Goal: Obtain resource: Download file/media

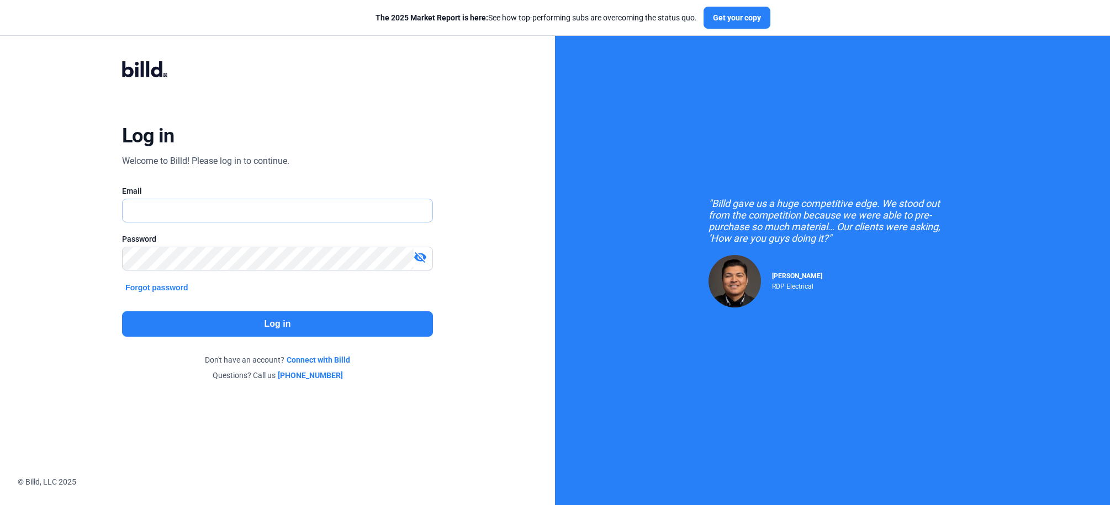
type input "[PERSON_NAME][EMAIL_ADDRESS][PERSON_NAME][DOMAIN_NAME]"
click at [203, 322] on button "Log in" at bounding box center [277, 324] width 311 height 25
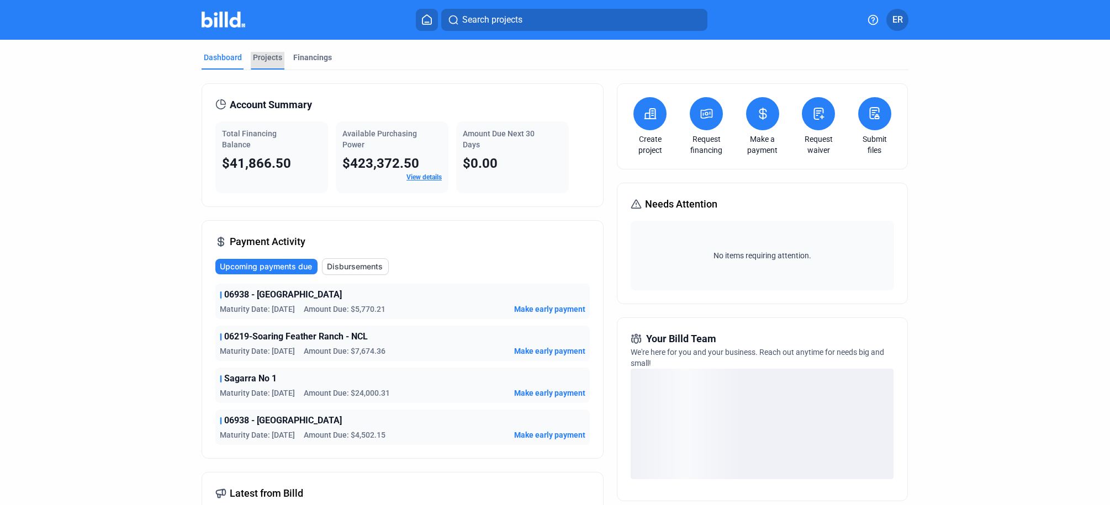
click at [261, 60] on div "Projects" at bounding box center [267, 57] width 29 height 11
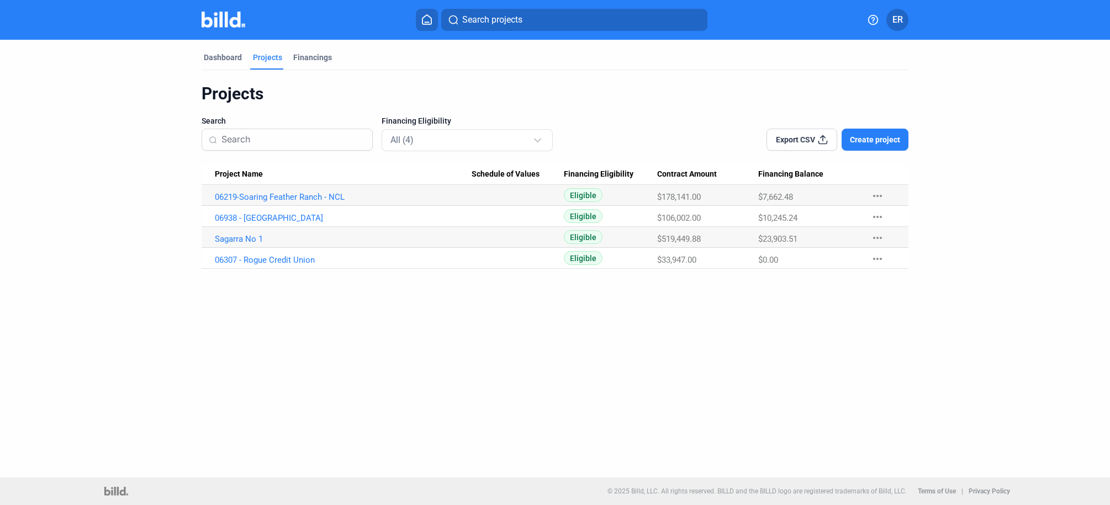
click at [328, 41] on mat-tab-group "Dashboard Projects Financings Projects Search Financing Eligibility All (4) Exp…" at bounding box center [555, 154] width 707 height 229
click at [288, 66] on div "Dashboard Projects Financings" at bounding box center [555, 61] width 707 height 18
click at [317, 56] on div "Financings" at bounding box center [312, 57] width 39 height 11
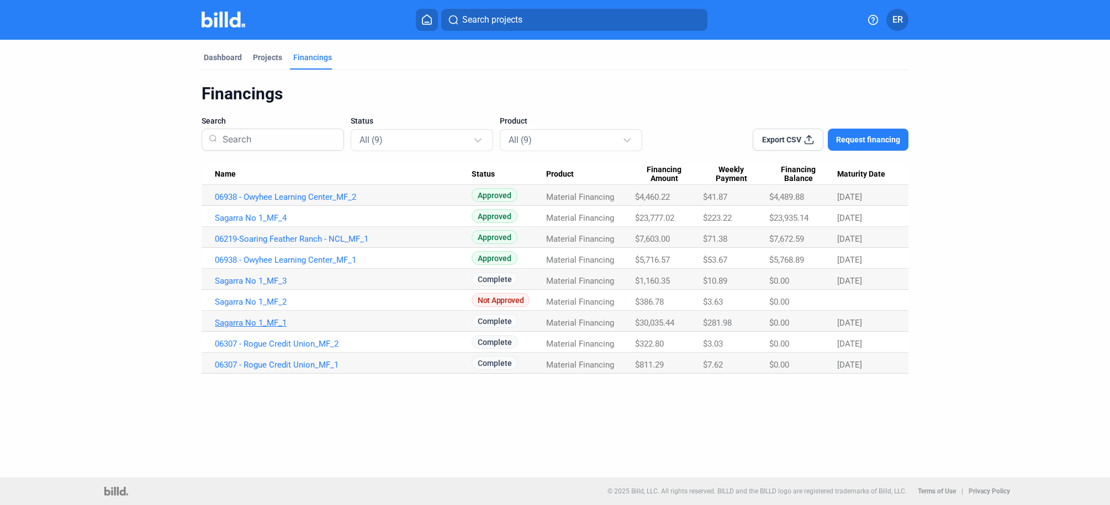
click at [262, 324] on link "Sagarra No 1_MF_1" at bounding box center [343, 323] width 257 height 10
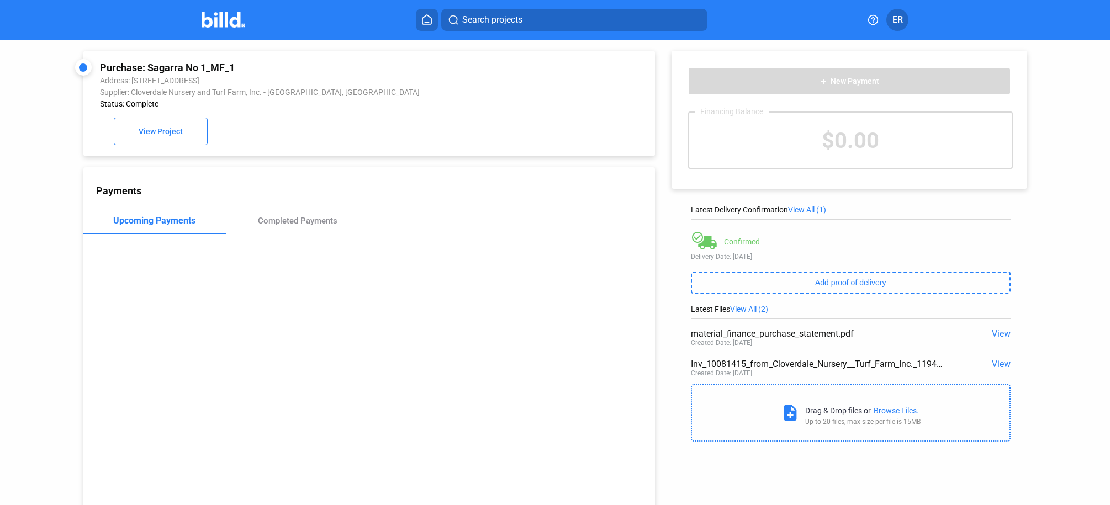
click at [1000, 334] on span "View" at bounding box center [1001, 334] width 19 height 10
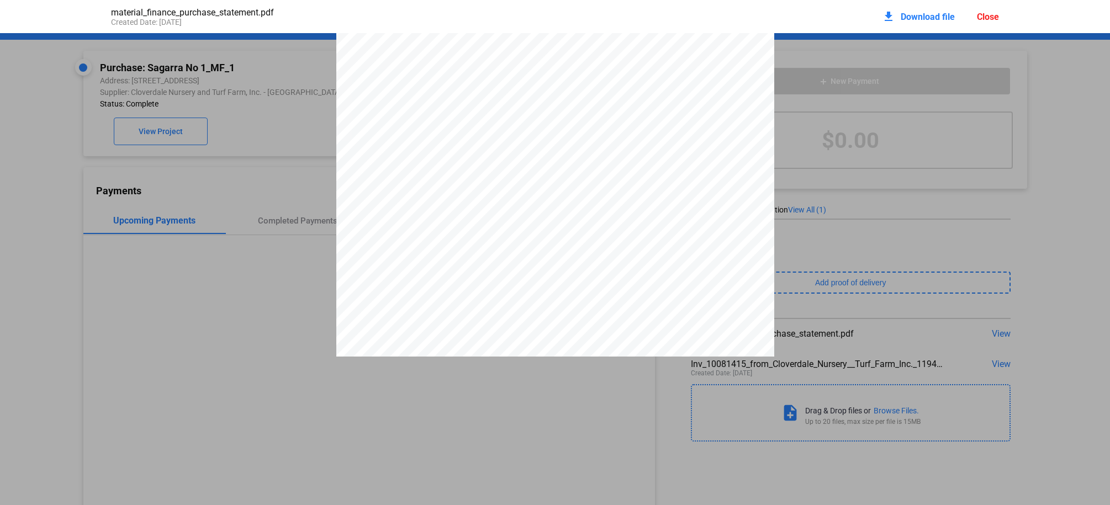
scroll to position [17, 0]
drag, startPoint x: 352, startPoint y: 312, endPoint x: 608, endPoint y: 308, distance: 255.8
click at [608, 308] on div "PURCHASE STATEMENT This PURCHASE STATEMENT is being executed and delivered purs…" at bounding box center [555, 327] width 438 height 620
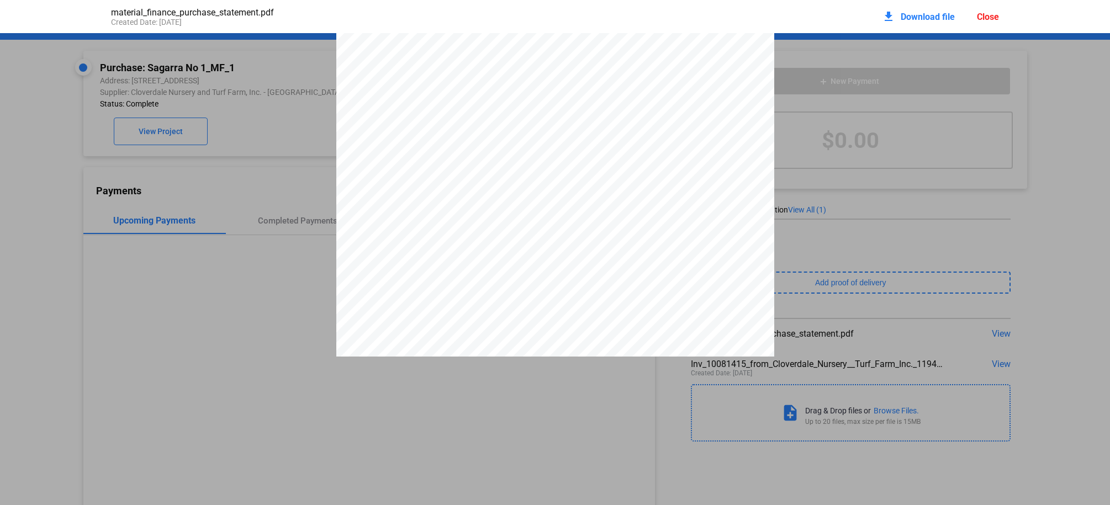
drag, startPoint x: 613, startPoint y: 323, endPoint x: 612, endPoint y: 334, distance: 11.1
click at [612, 334] on div "PURCHASE STATEMENT This PURCHASE STATEMENT is being executed and delivered purs…" at bounding box center [555, 260] width 438 height 620
click at [505, 266] on span "inaccuracy" at bounding box center [510, 261] width 37 height 8
click at [539, 370] on pdf-viewer "PURCHASE STATEMENT This PURCHASE STATEMENT is being executed and delivered purs…" at bounding box center [555, 235] width 1110 height 404
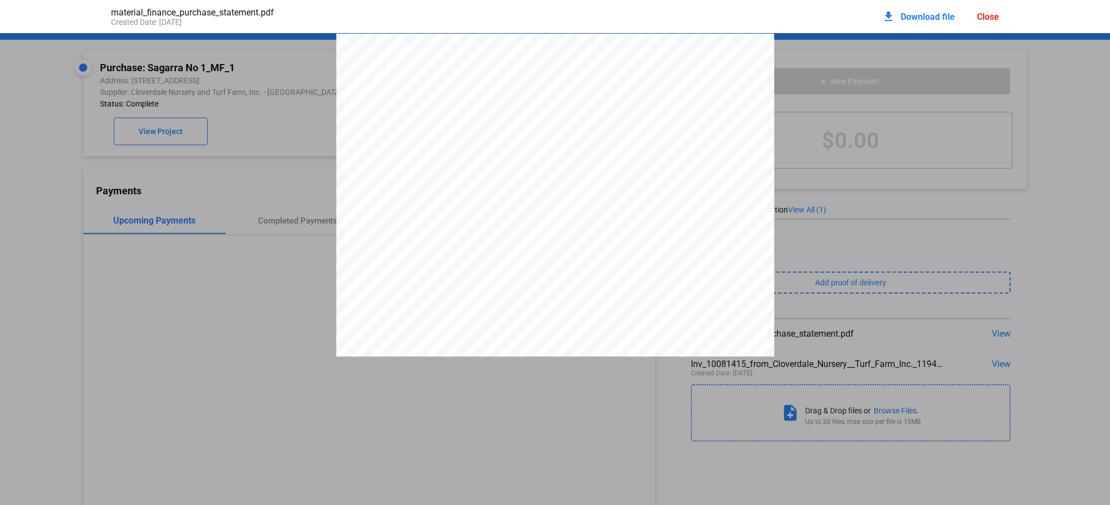
click at [941, 22] on div "download Download file" at bounding box center [918, 16] width 73 height 24
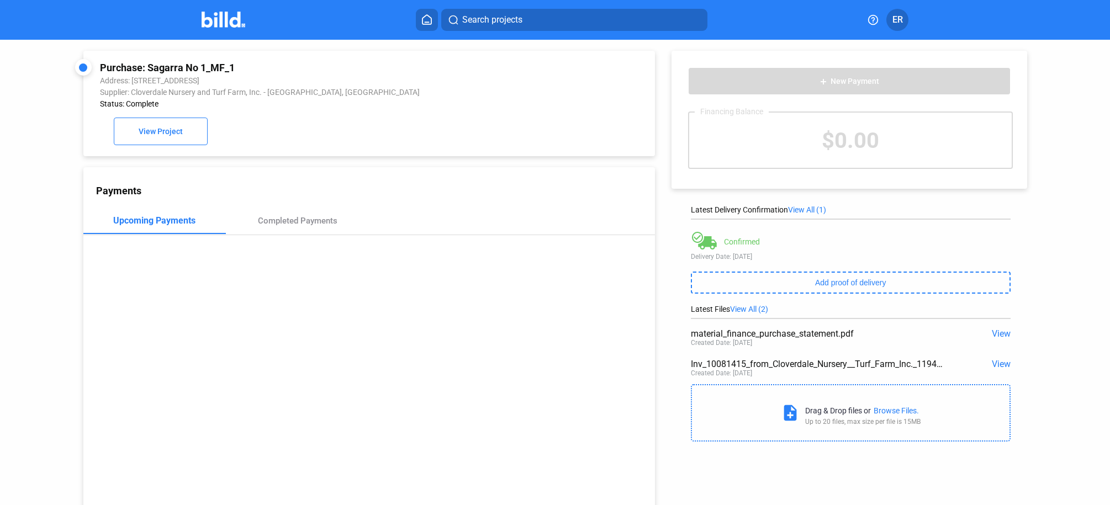
click at [425, 20] on icon at bounding box center [426, 19] width 11 height 10
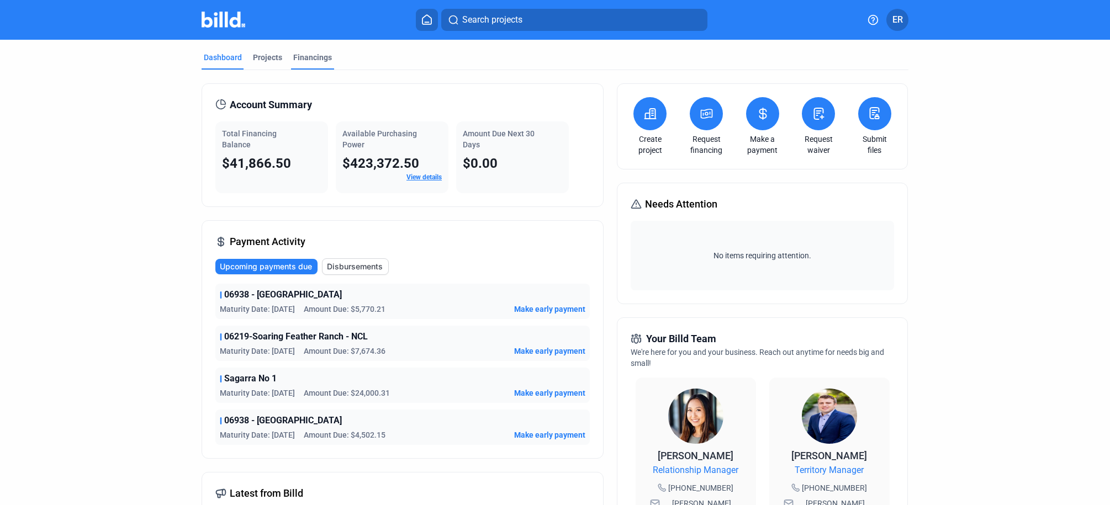
click at [300, 55] on div "Financings" at bounding box center [312, 57] width 39 height 11
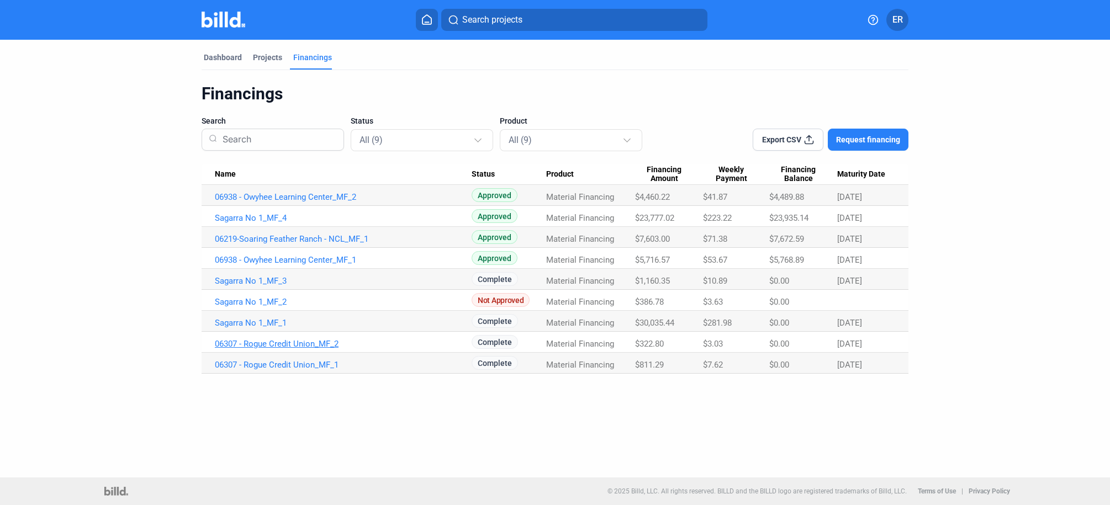
click at [292, 345] on link "06307 - Rogue Credit Union_MF_2" at bounding box center [343, 344] width 257 height 10
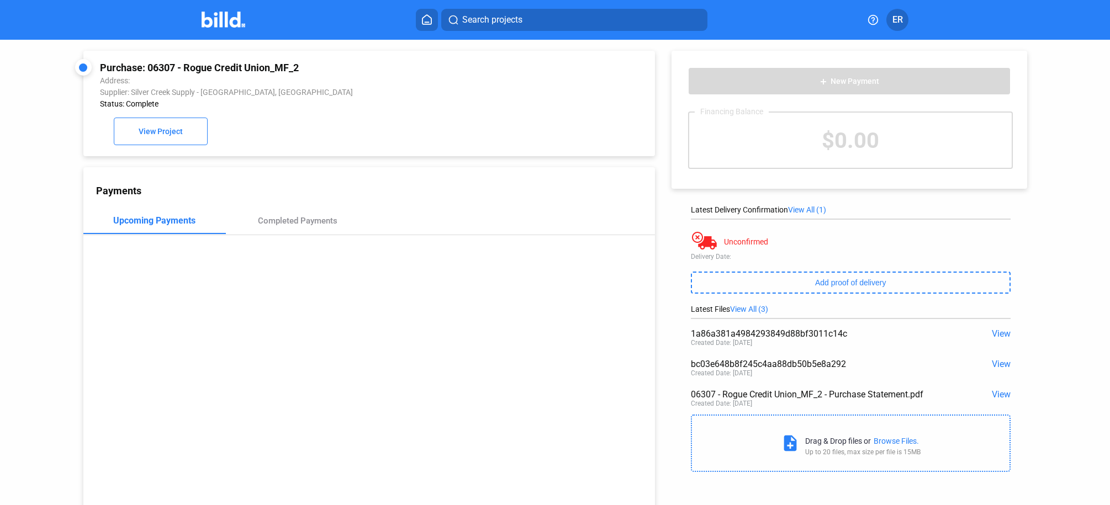
click at [877, 401] on div "06307 - Rogue Credit Union_MF_2 - Purchase Statement.pdf View Created Date: [DA…" at bounding box center [851, 399] width 320 height 30
click at [999, 395] on span "View" at bounding box center [1001, 394] width 19 height 10
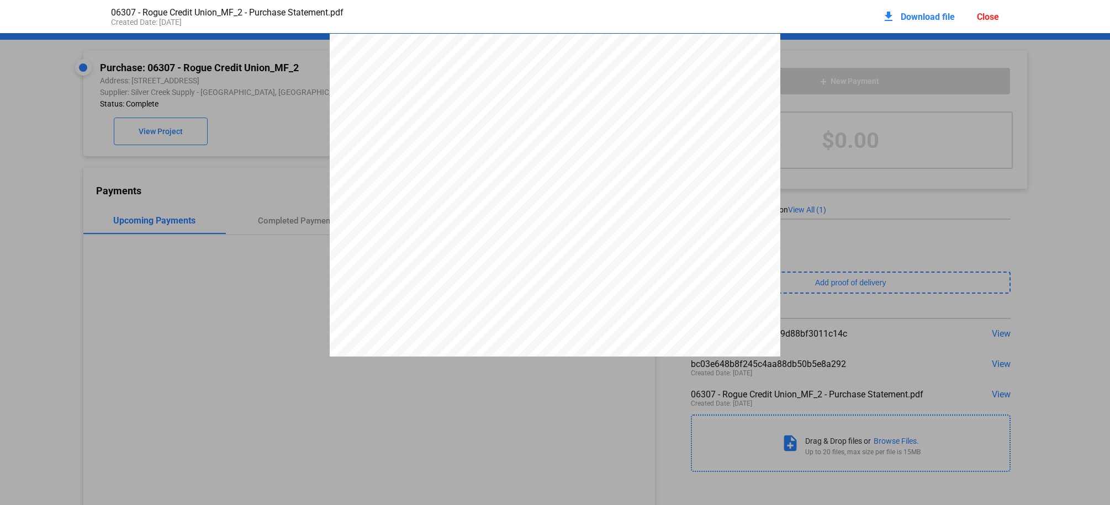
click at [932, 17] on span "Download file" at bounding box center [928, 17] width 54 height 10
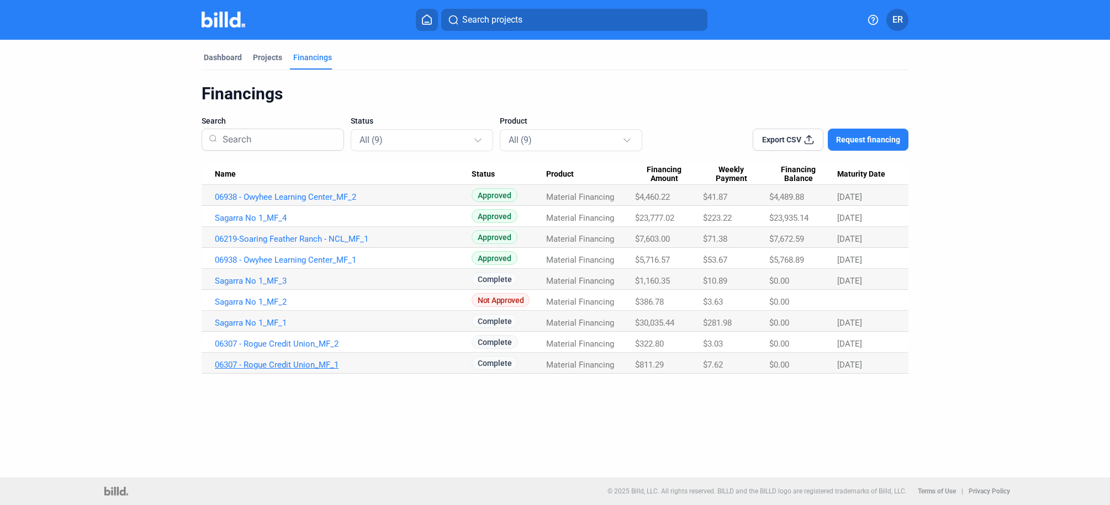
click at [368, 366] on link "06307 - Rogue Credit Union_MF_1" at bounding box center [343, 365] width 257 height 10
click at [304, 368] on link "06307 - Rogue Credit Union_MF_1" at bounding box center [343, 365] width 257 height 10
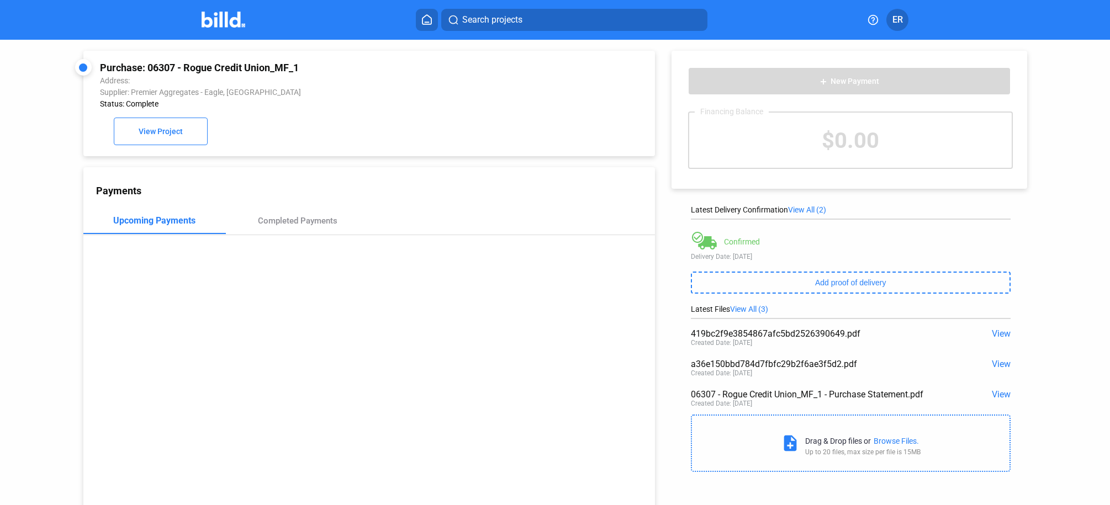
click at [1001, 398] on span "View" at bounding box center [1001, 394] width 19 height 10
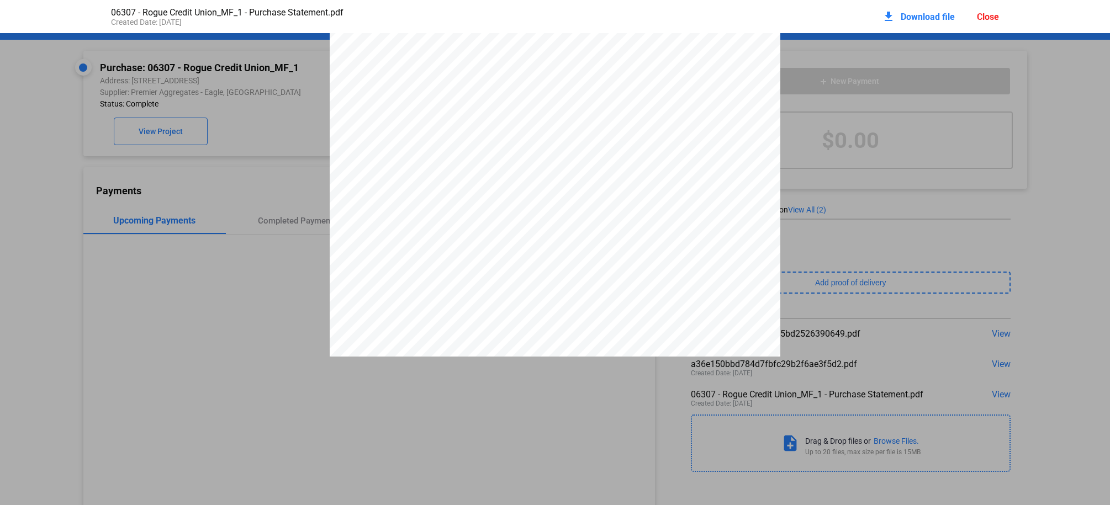
click at [920, 13] on span "Download file" at bounding box center [928, 17] width 54 height 10
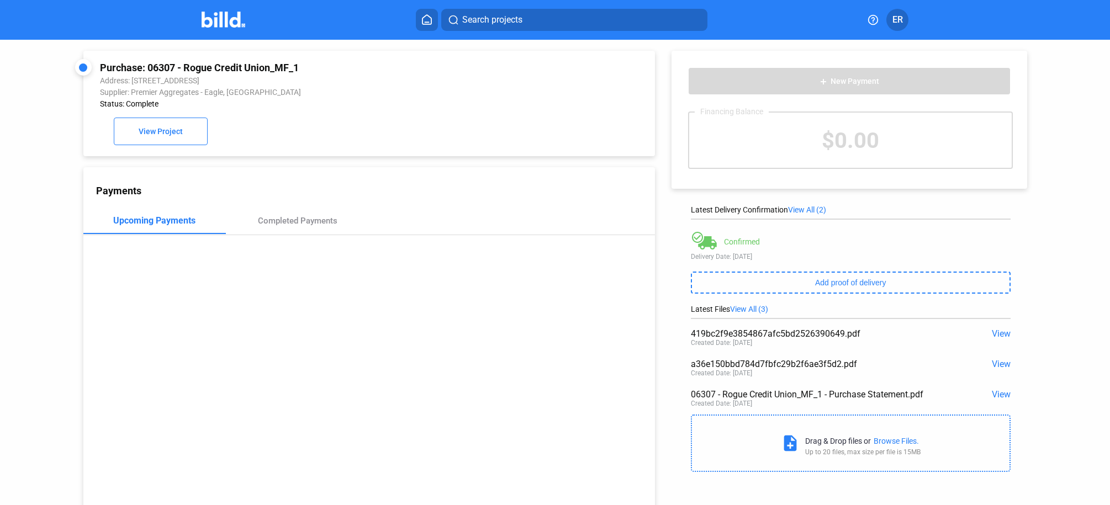
click at [995, 395] on span "View" at bounding box center [1001, 394] width 19 height 10
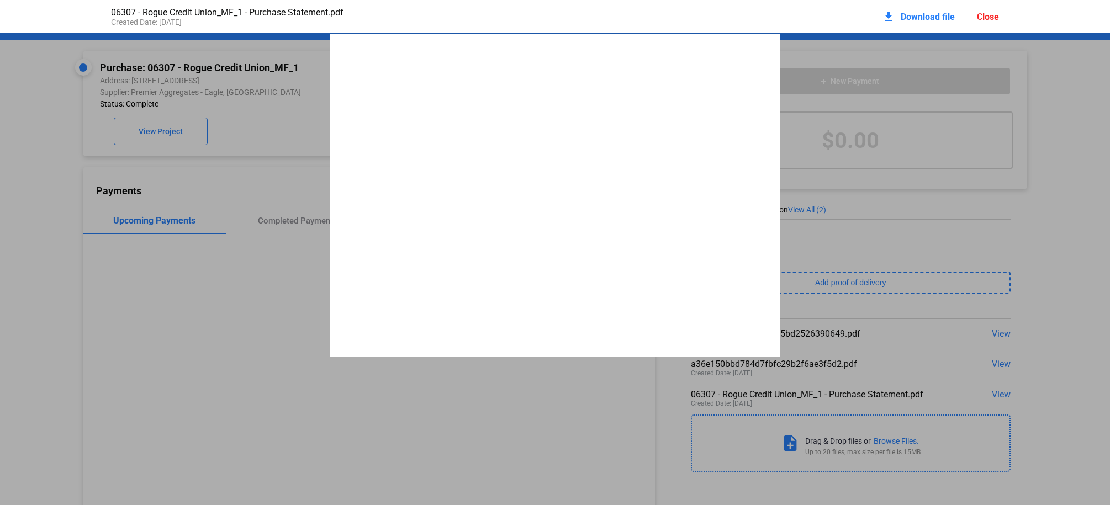
scroll to position [6, 0]
click at [519, 386] on pdf-viewer "1 PURCHASE STATEMENT This PURCHASE STATEMENT is being executed and delivered pu…" at bounding box center [555, 235] width 1110 height 404
click at [993, 17] on div "Close" at bounding box center [988, 17] width 22 height 10
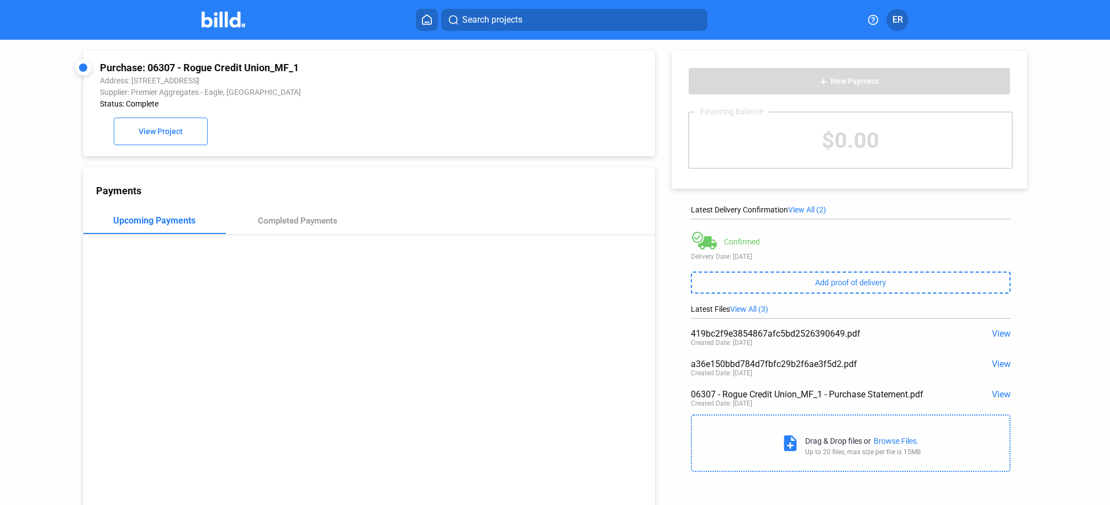
click at [1004, 365] on span "View" at bounding box center [1001, 364] width 19 height 10
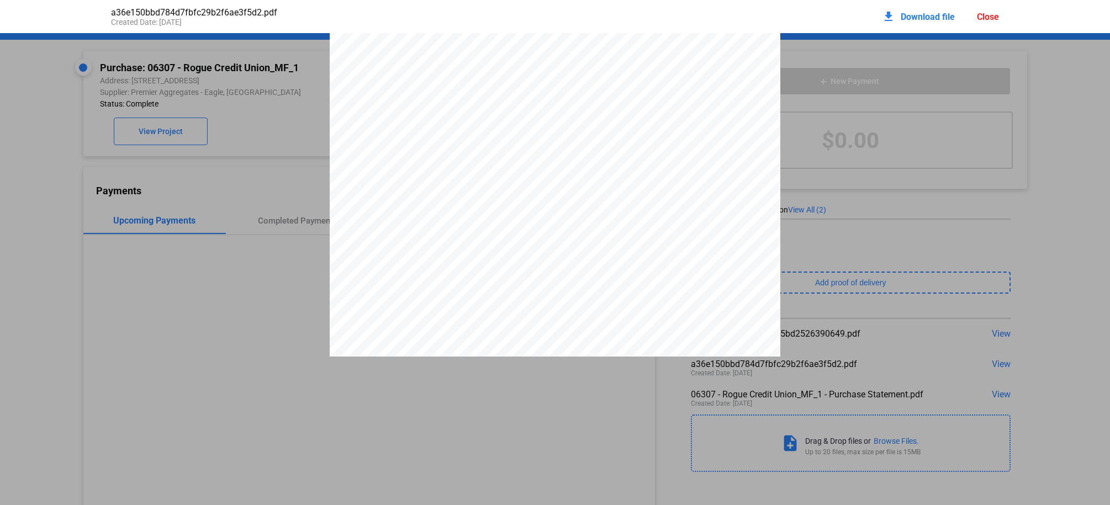
scroll to position [270, 0]
click at [899, 378] on pdf-viewer "Item Description Location Ship Date Quantity U/M Unit Price Extd. Price Tax Cod…" at bounding box center [555, 235] width 1110 height 404
click at [944, 236] on div "Item Description Location Ship Date Quantity U/M Unit Price Extd. Price Tax Cod…" at bounding box center [555, 65] width 1110 height 583
click at [989, 14] on div "Close" at bounding box center [988, 17] width 22 height 10
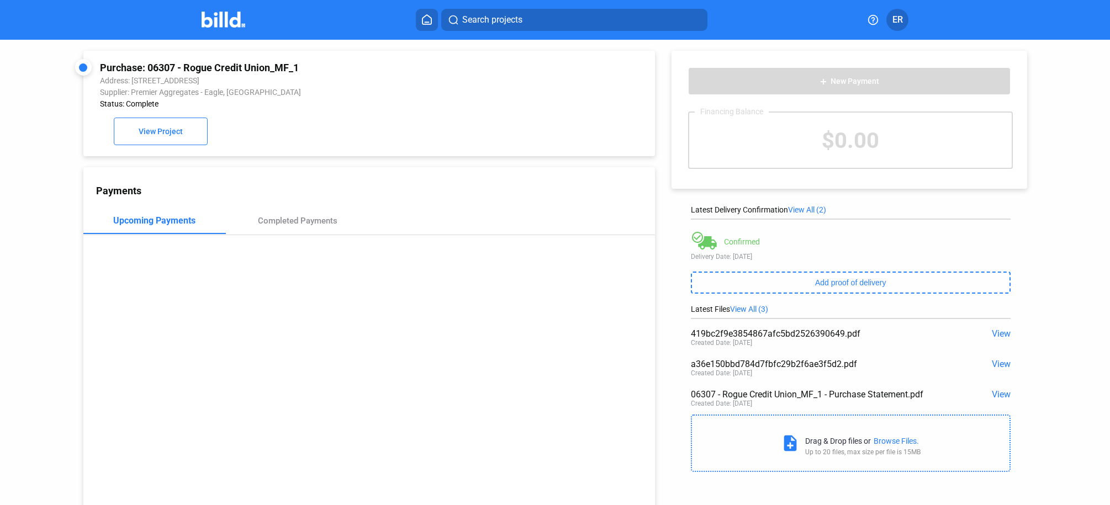
click at [1002, 334] on span "View" at bounding box center [1001, 334] width 19 height 10
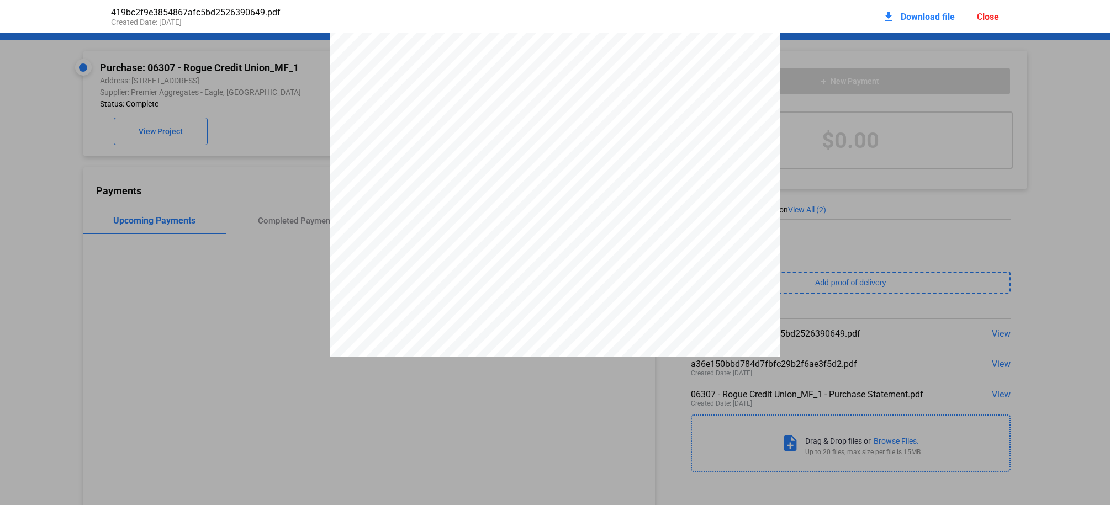
scroll to position [0, 0]
click at [983, 15] on div "Close" at bounding box center [988, 17] width 22 height 10
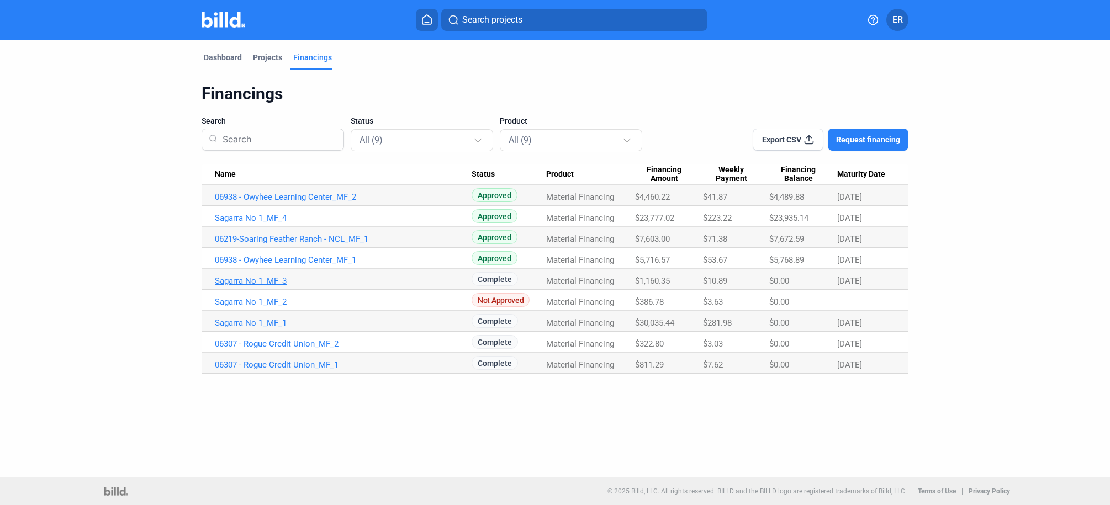
click at [262, 281] on link "Sagarra No 1_MF_3" at bounding box center [343, 281] width 257 height 10
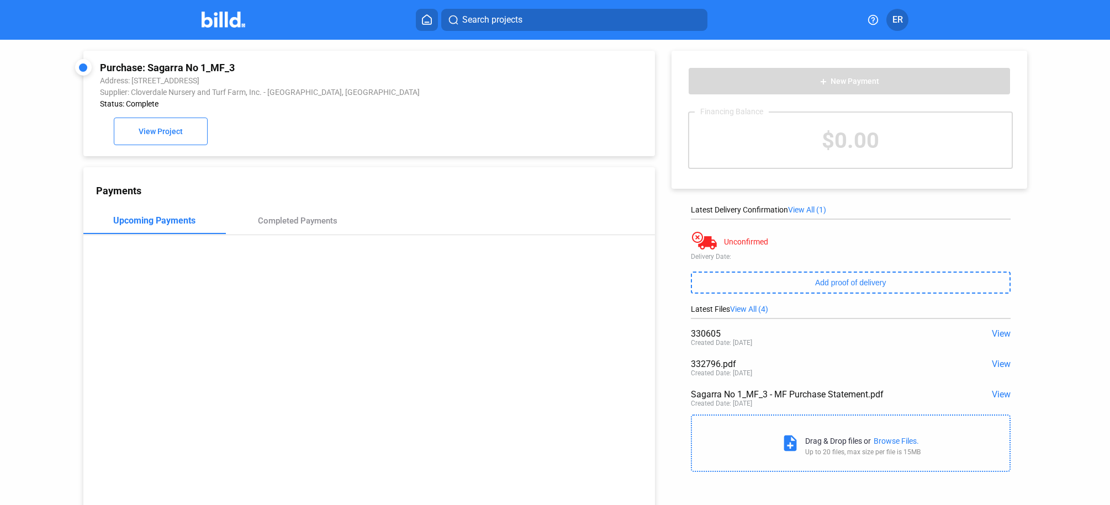
click at [998, 393] on span "View" at bounding box center [1001, 394] width 19 height 10
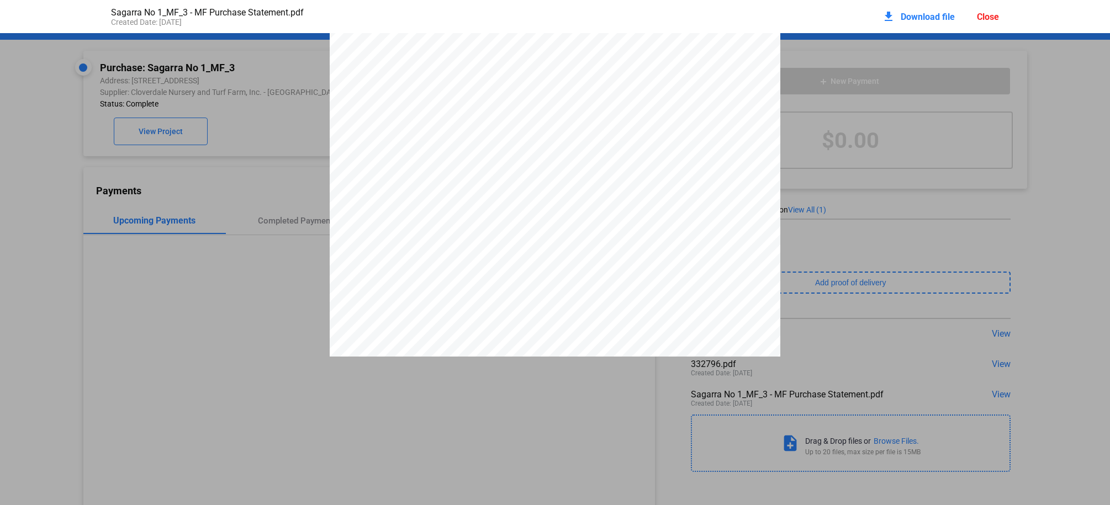
scroll to position [0, 1]
click at [912, 18] on span "Download file" at bounding box center [928, 17] width 54 height 10
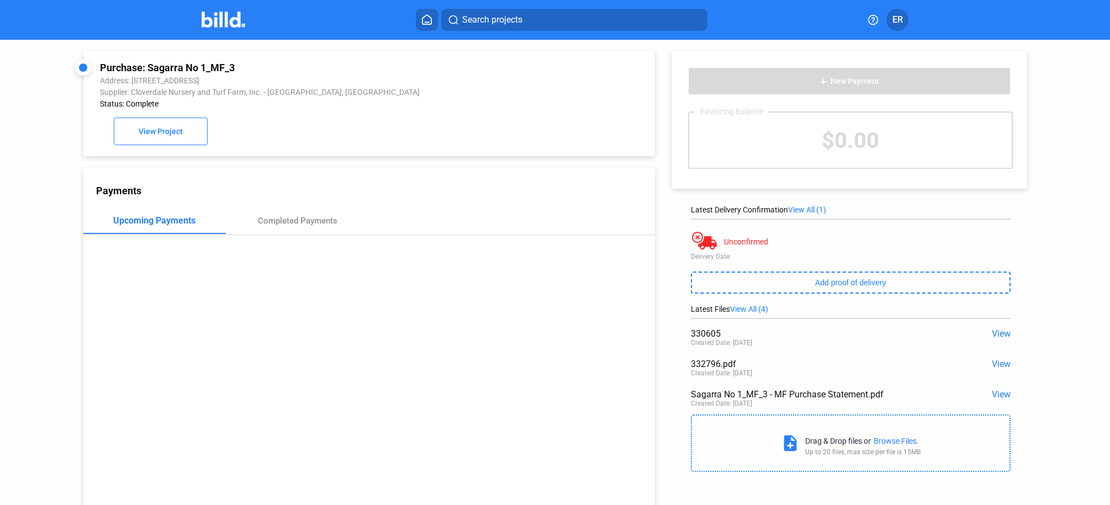
click at [765, 397] on div "Sagarra No 1_MF_3 - MF Purchase Statement.pdf" at bounding box center [819, 394] width 256 height 10
click at [992, 396] on span "View" at bounding box center [1001, 394] width 19 height 10
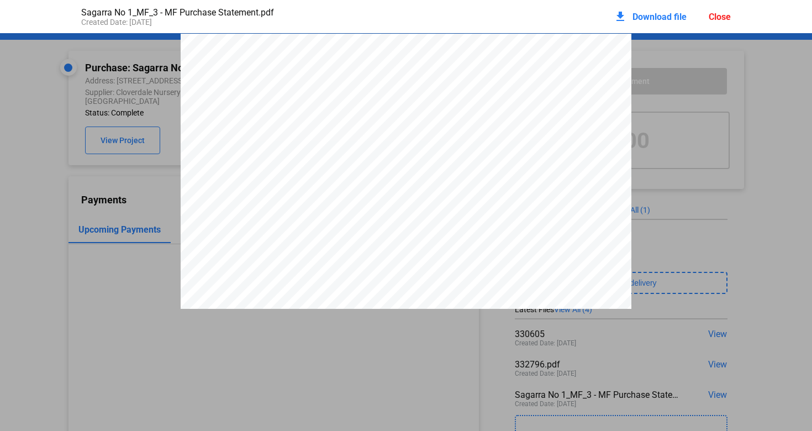
scroll to position [0, 0]
click at [718, 17] on div "Close" at bounding box center [720, 17] width 22 height 10
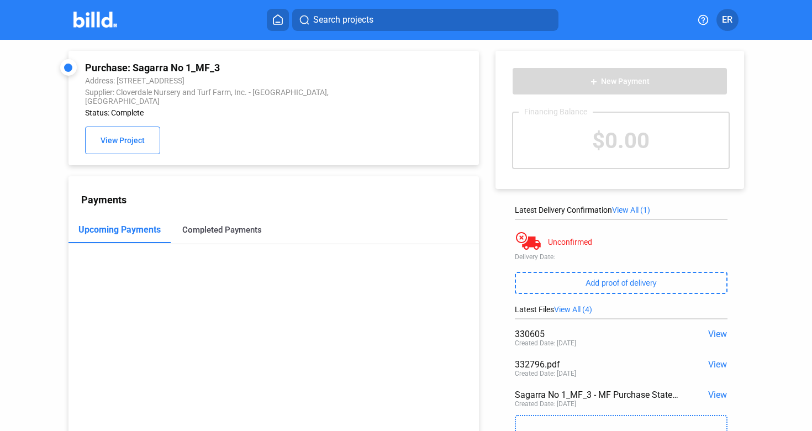
click at [246, 225] on div "Completed Payments" at bounding box center [222, 230] width 80 height 10
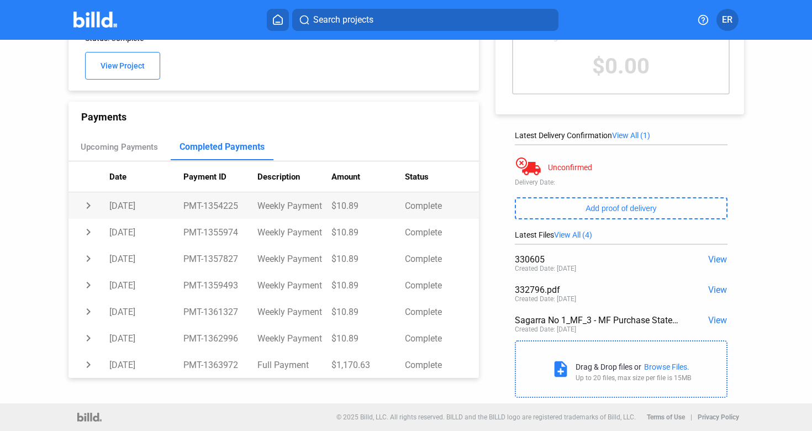
scroll to position [75, 0]
click at [136, 143] on div "Upcoming Payments" at bounding box center [119, 147] width 103 height 27
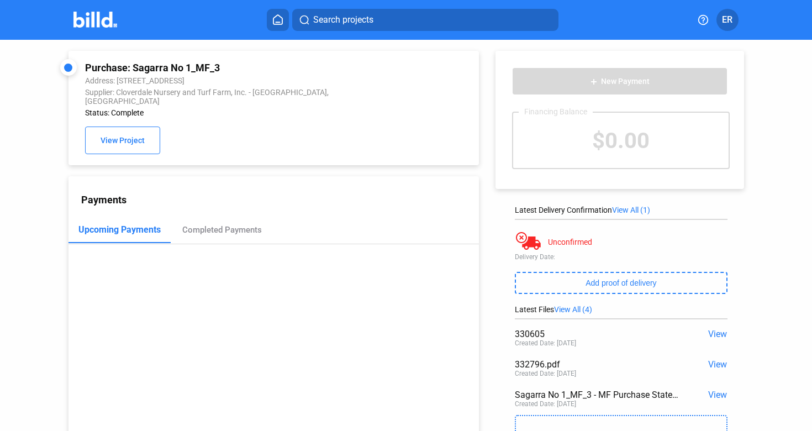
scroll to position [0, 0]
click at [136, 136] on span "View Project" at bounding box center [123, 140] width 44 height 9
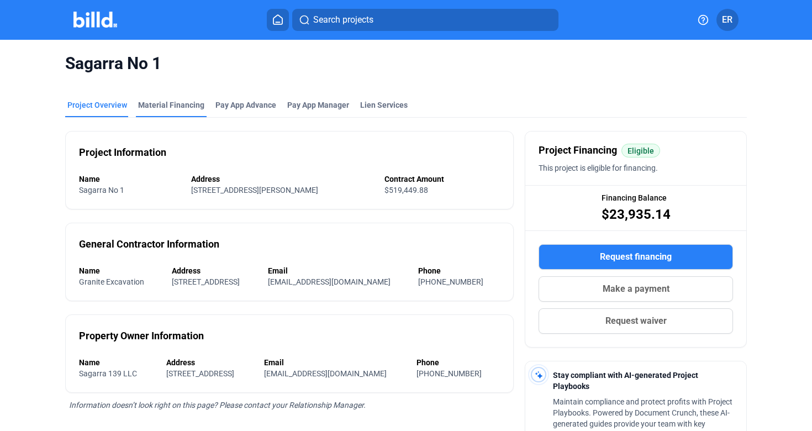
click at [165, 113] on div "Material Financing" at bounding box center [171, 108] width 71 height 18
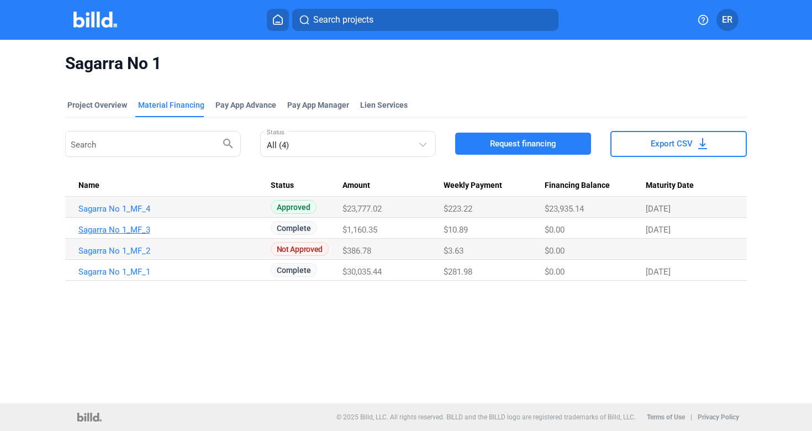
click at [145, 231] on link "Sagarra No 1_MF_3" at bounding box center [169, 230] width 182 height 10
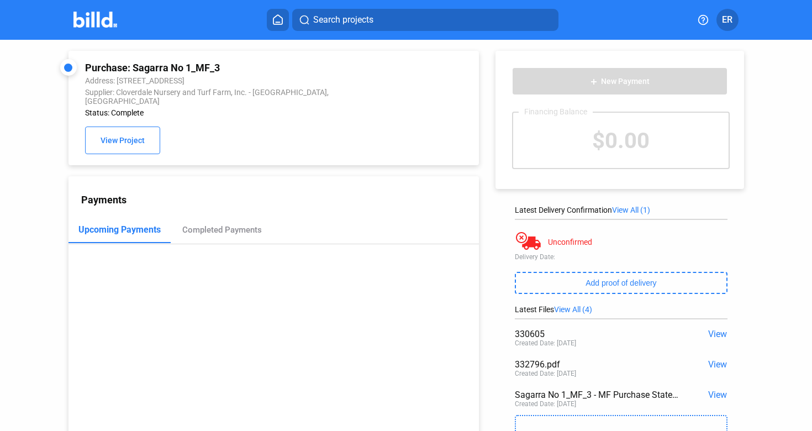
click at [577, 308] on span "View All (4)" at bounding box center [573, 309] width 38 height 9
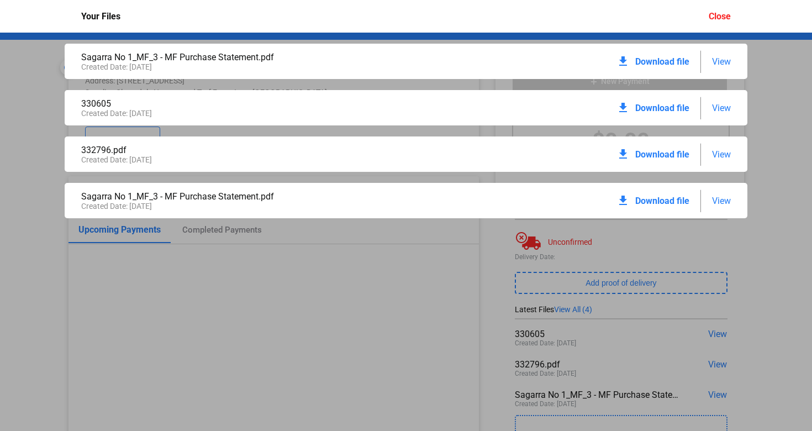
click at [654, 62] on span "Download file" at bounding box center [662, 61] width 54 height 10
click at [719, 62] on span "View" at bounding box center [721, 61] width 19 height 10
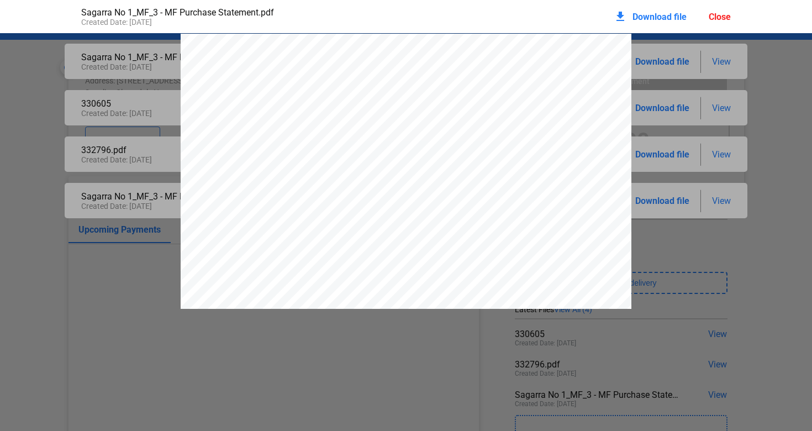
scroll to position [-1, 0]
click at [718, 20] on div "Close" at bounding box center [720, 17] width 22 height 10
